Goal: Task Accomplishment & Management: Manage account settings

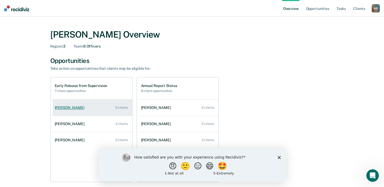
click at [71, 110] on link "Quiaje Sanders 3 clients" at bounding box center [93, 107] width 80 height 15
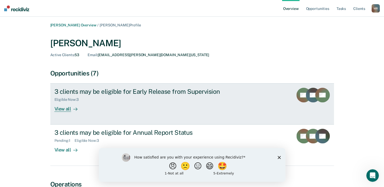
click at [64, 109] on div "View all" at bounding box center [69, 107] width 29 height 10
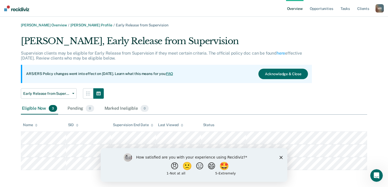
click at [282, 157] on div "How satisfied are you with your experience using Recidiviz? 😠 🙁 😑 😄 🤩 1 - Not a…" at bounding box center [194, 165] width 187 height 34
click at [286, 111] on div "Eligible Now 3 Pending 0 Marked Ineligible 0" at bounding box center [194, 109] width 346 height 12
drag, startPoint x: 284, startPoint y: 155, endPoint x: 281, endPoint y: 157, distance: 3.3
click at [284, 156] on div "How satisfied are you with your experience using Recidiviz? 😠 🙁 😑 😄 🤩 1 - Not a…" at bounding box center [194, 165] width 187 height 34
click at [279, 158] on div "How satisfied are you with your experience using Recidiviz? 😠 🙁 😑 😄 🤩 1 - Not a…" at bounding box center [194, 165] width 187 height 34
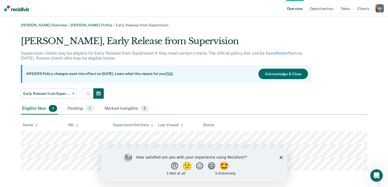
click at [283, 158] on div "How satisfied are you with your experience using Recidiviz? 😠 🙁 😑 😄 🤩 1 - Not a…" at bounding box center [194, 165] width 187 height 34
click at [280, 157] on icon "Close survey" at bounding box center [281, 156] width 3 height 3
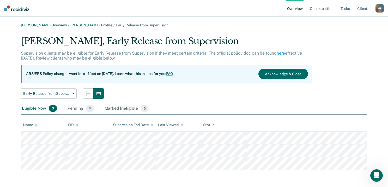
click at [286, 10] on link "Overview" at bounding box center [295, 8] width 18 height 17
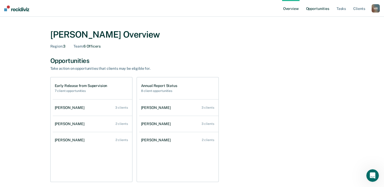
click at [286, 8] on link "Opportunities" at bounding box center [317, 8] width 25 height 17
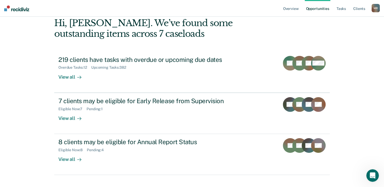
scroll to position [45, 0]
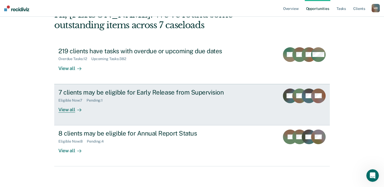
click at [64, 110] on div "View all" at bounding box center [72, 107] width 29 height 10
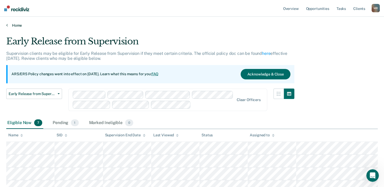
click at [9, 26] on link "Home" at bounding box center [192, 25] width 372 height 5
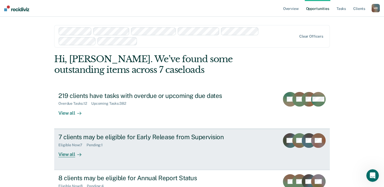
scroll to position [26, 0]
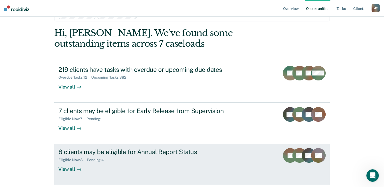
click at [133, 151] on div "8 clients may be eligible for Annual Report Status" at bounding box center [149, 152] width 183 height 8
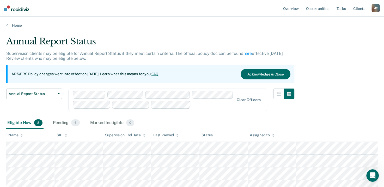
drag, startPoint x: 133, startPoint y: 151, endPoint x: 331, endPoint y: 103, distance: 203.5
click at [286, 103] on div "Annual Report Status Supervision clients may be eligible for Annual Report Stat…" at bounding box center [192, 139] width 372 height 206
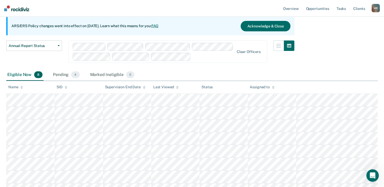
scroll to position [94, 0]
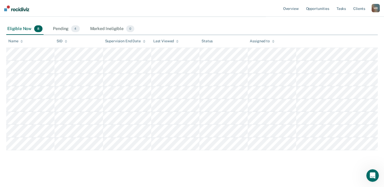
click at [236, 162] on div "Annual Report Status Supervision clients may be eligible for Annual Report Stat…" at bounding box center [192, 53] width 372 height 223
drag, startPoint x: 236, startPoint y: 162, endPoint x: 224, endPoint y: 162, distance: 12.0
click at [224, 162] on div "Annual Report Status Supervision clients may be eligible for Annual Report Stat…" at bounding box center [192, 53] width 372 height 223
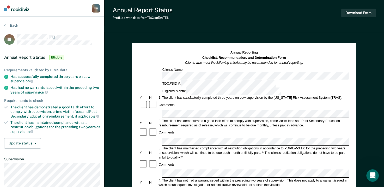
click at [10, 28] on div "Back" at bounding box center [52, 28] width 96 height 11
click at [11, 27] on button "Back" at bounding box center [11, 25] width 14 height 5
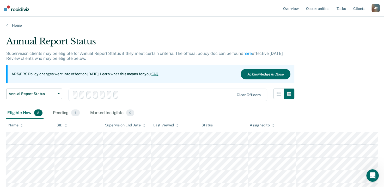
scroll to position [94, 0]
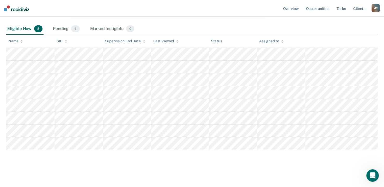
drag, startPoint x: 11, startPoint y: 27, endPoint x: 187, endPoint y: 15, distance: 175.7
click at [186, 15] on nav "Overview Opportunities Tasks Client s Miranda Rowlett M R Profile How it works …" at bounding box center [192, 8] width 384 height 17
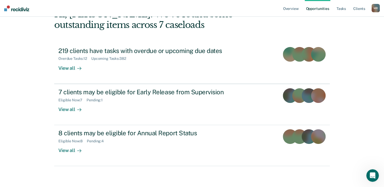
scroll to position [26, 0]
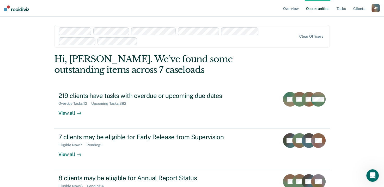
scroll to position [45, 0]
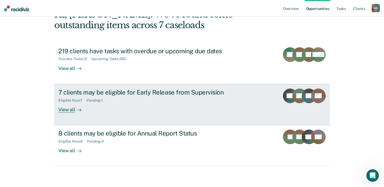
click at [65, 110] on div "View all" at bounding box center [72, 107] width 29 height 10
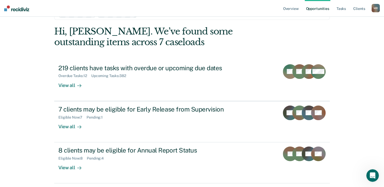
scroll to position [19, 0]
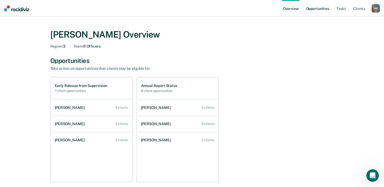
click at [286, 9] on link "Opportunities" at bounding box center [317, 8] width 25 height 17
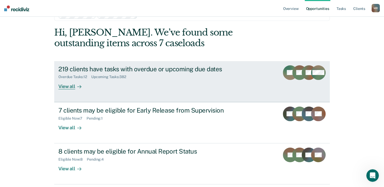
scroll to position [45, 0]
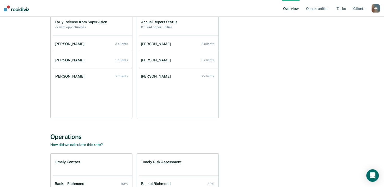
scroll to position [26, 0]
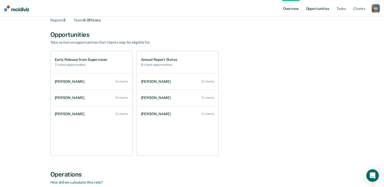
click at [320, 10] on link "Opportunities" at bounding box center [317, 8] width 25 height 17
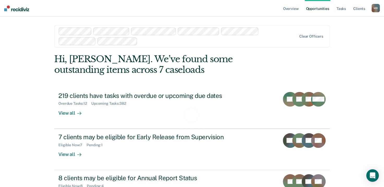
scroll to position [24, 0]
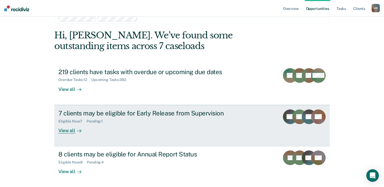
click at [63, 130] on div "View all" at bounding box center [72, 128] width 29 height 10
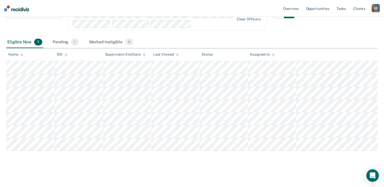
scroll to position [81, 0]
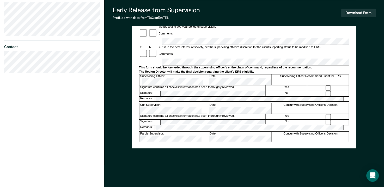
scroll to position [189, 0]
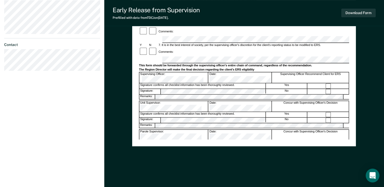
click at [373, 171] on div "Open Intercom Messenger" at bounding box center [373, 176] width 14 height 14
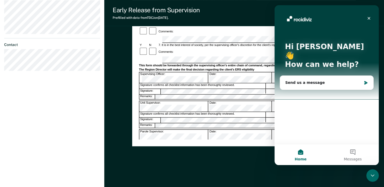
scroll to position [0, 0]
click at [370, 18] on icon "Close" at bounding box center [369, 18] width 3 height 3
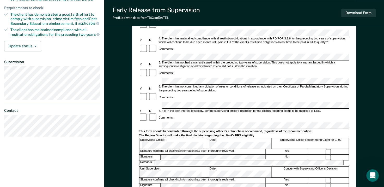
scroll to position [111, 0]
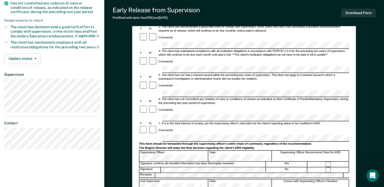
click at [96, 19] on div "Requirements to check" at bounding box center [52, 20] width 96 height 4
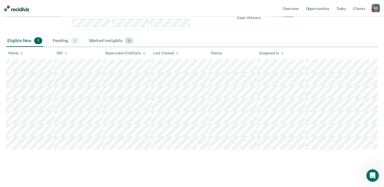
scroll to position [81, 0]
click at [62, 42] on div "Pending 1" at bounding box center [66, 41] width 28 height 11
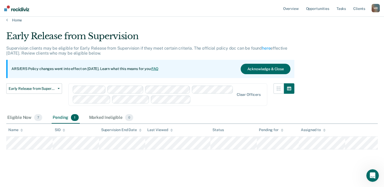
scroll to position [4, 0]
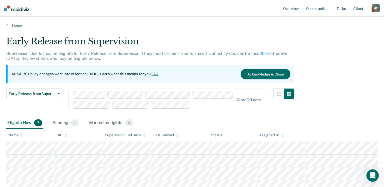
scroll to position [24, 0]
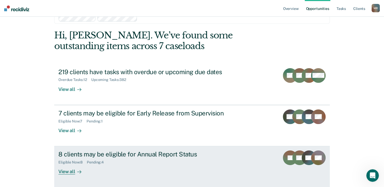
click at [66, 169] on div "View all" at bounding box center [72, 169] width 29 height 10
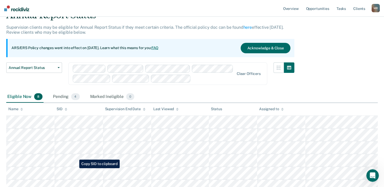
scroll to position [78, 0]
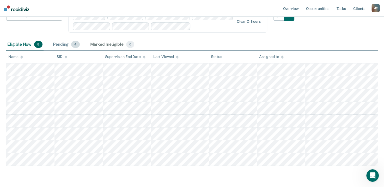
click at [63, 45] on div "Pending 4" at bounding box center [66, 44] width 29 height 11
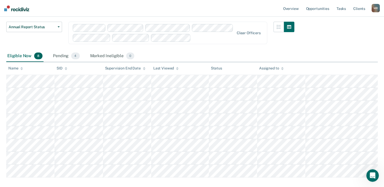
scroll to position [94, 0]
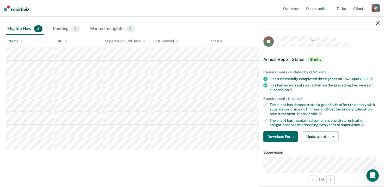
click at [316, 58] on span "Eligible" at bounding box center [316, 59] width 15 height 5
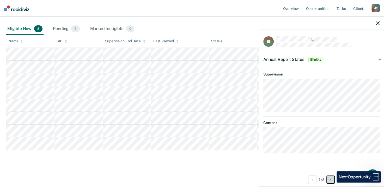
click at [333, 182] on button "Next Opportunity" at bounding box center [331, 179] width 8 height 8
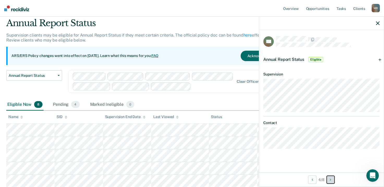
scroll to position [26, 0]
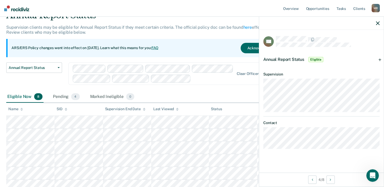
click at [246, 110] on th "Status" at bounding box center [233, 109] width 48 height 13
click at [377, 20] on div at bounding box center [321, 23] width 125 height 13
click at [377, 22] on icon "button" at bounding box center [378, 23] width 4 height 4
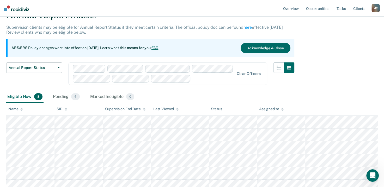
scroll to position [52, 0]
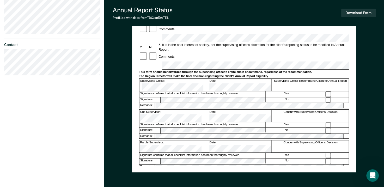
scroll to position [111, 0]
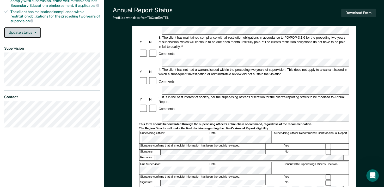
click at [34, 32] on icon "button" at bounding box center [35, 32] width 2 height 1
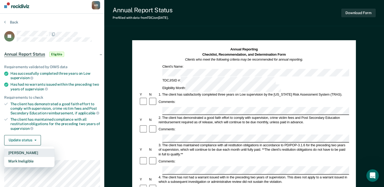
scroll to position [0, 0]
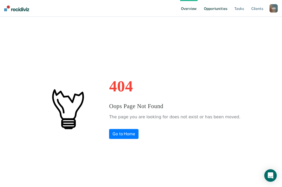
click at [222, 9] on link "Opportunities" at bounding box center [215, 8] width 25 height 17
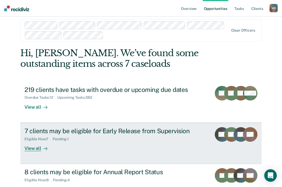
scroll to position [24, 0]
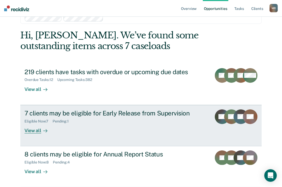
click at [82, 114] on div "7 clients may be eligible for Early Release from Supervision" at bounding box center [116, 113] width 183 height 8
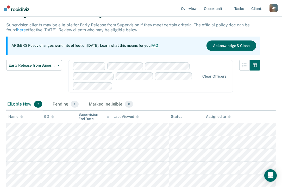
scroll to position [78, 0]
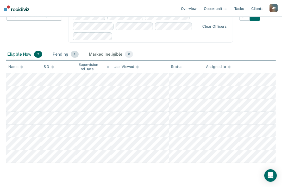
click at [62, 53] on div "Pending 1" at bounding box center [66, 54] width 28 height 11
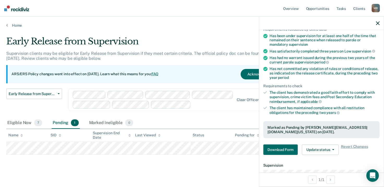
scroll to position [52, 0]
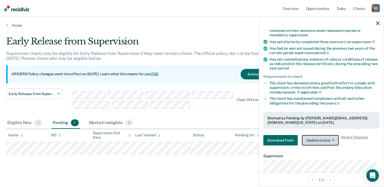
click at [286, 140] on button "Update status" at bounding box center [320, 140] width 37 height 10
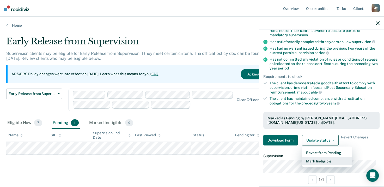
click at [286, 159] on button "Mark Ineligible" at bounding box center [327, 161] width 50 height 8
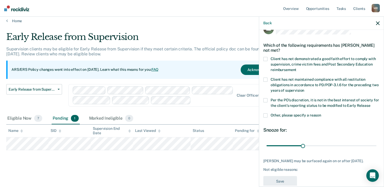
scroll to position [0, 0]
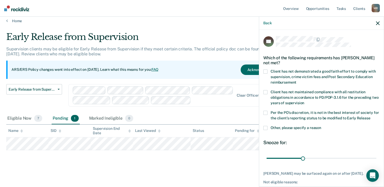
click at [265, 112] on span at bounding box center [265, 113] width 4 height 4
click at [286, 116] on input "Per the PO’s discretion, it is not in the best interest of society for the clie…" at bounding box center [370, 116] width 0 height 0
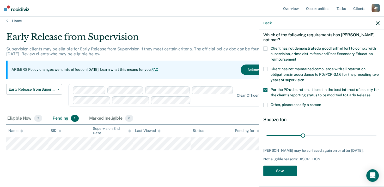
scroll to position [27, 0]
click at [281, 171] on button "Save" at bounding box center [280, 170] width 34 height 11
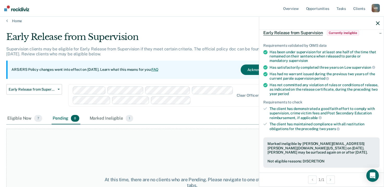
scroll to position [24, 0]
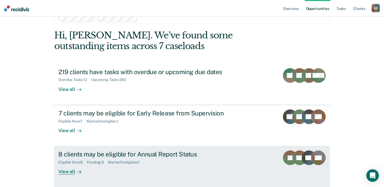
click at [66, 170] on div "View all" at bounding box center [72, 169] width 29 height 10
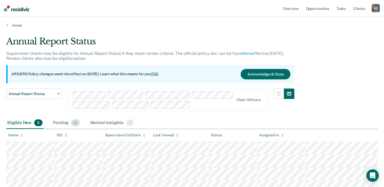
click at [64, 122] on div "Pending 3" at bounding box center [66, 122] width 29 height 11
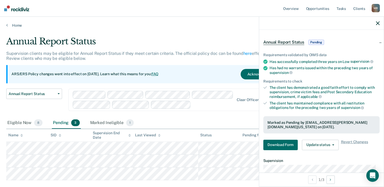
scroll to position [26, 0]
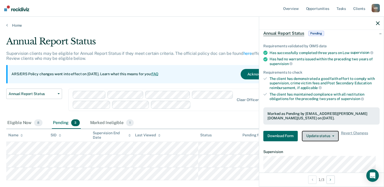
click at [286, 135] on span "button" at bounding box center [332, 135] width 4 height 1
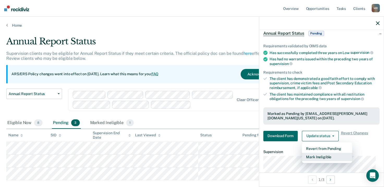
click at [286, 155] on button "Mark Ineligible" at bounding box center [327, 157] width 50 height 8
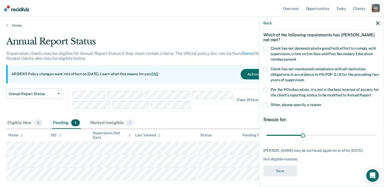
click at [266, 89] on label "Per the PO’s discretion, it is not in the best interest of society for the clie…" at bounding box center [321, 93] width 116 height 11
click at [286, 93] on input "Per the PO’s discretion, it is not in the best interest of society for the clie…" at bounding box center [371, 93] width 0 height 0
click at [285, 173] on button "Save" at bounding box center [280, 170] width 34 height 11
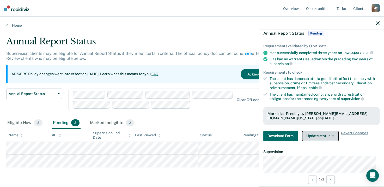
click at [286, 139] on button "Update status" at bounding box center [320, 136] width 37 height 10
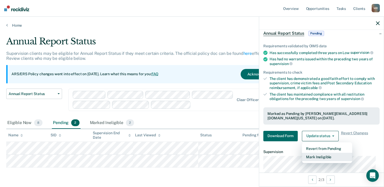
click at [286, 159] on button "Mark Ineligible" at bounding box center [327, 157] width 50 height 8
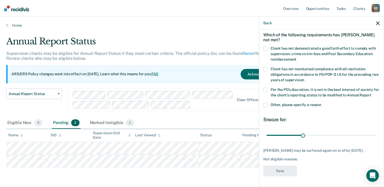
click at [266, 88] on span at bounding box center [265, 90] width 4 height 4
click at [286, 93] on input "Per the PO’s discretion, it is not in the best interest of society for the clie…" at bounding box center [371, 93] width 0 height 0
click at [284, 173] on button "Save" at bounding box center [280, 170] width 34 height 11
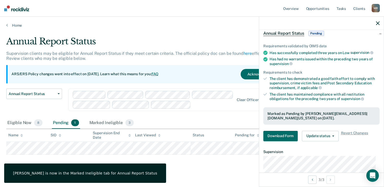
click at [286, 140] on div "Requirements validated by OIMS data Has successfully completed three years on L…" at bounding box center [321, 90] width 125 height 110
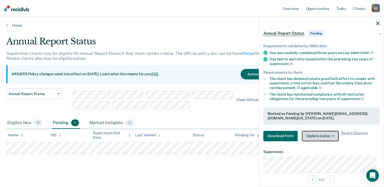
click at [286, 137] on button "Update status" at bounding box center [320, 136] width 37 height 10
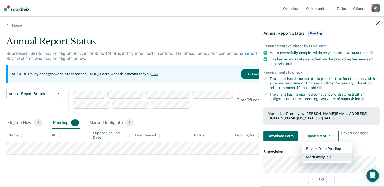
click at [286, 155] on button "Mark Ineligible" at bounding box center [327, 157] width 50 height 8
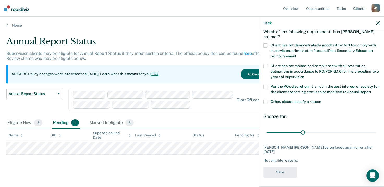
click at [264, 89] on label "Per the PO’s discretion, it is not in the best interest of society for the clie…" at bounding box center [321, 90] width 116 height 11
click at [286, 90] on input "Per the PO’s discretion, it is not in the best interest of society for the clie…" at bounding box center [371, 90] width 0 height 0
click at [279, 174] on button "Save" at bounding box center [280, 172] width 34 height 11
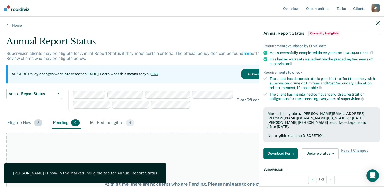
click at [18, 122] on div "Eligible Now 8" at bounding box center [24, 122] width 37 height 11
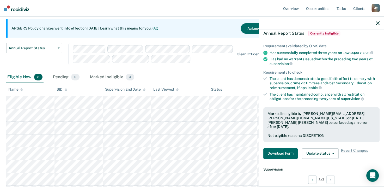
scroll to position [0, 0]
